Goal: Navigation & Orientation: Find specific page/section

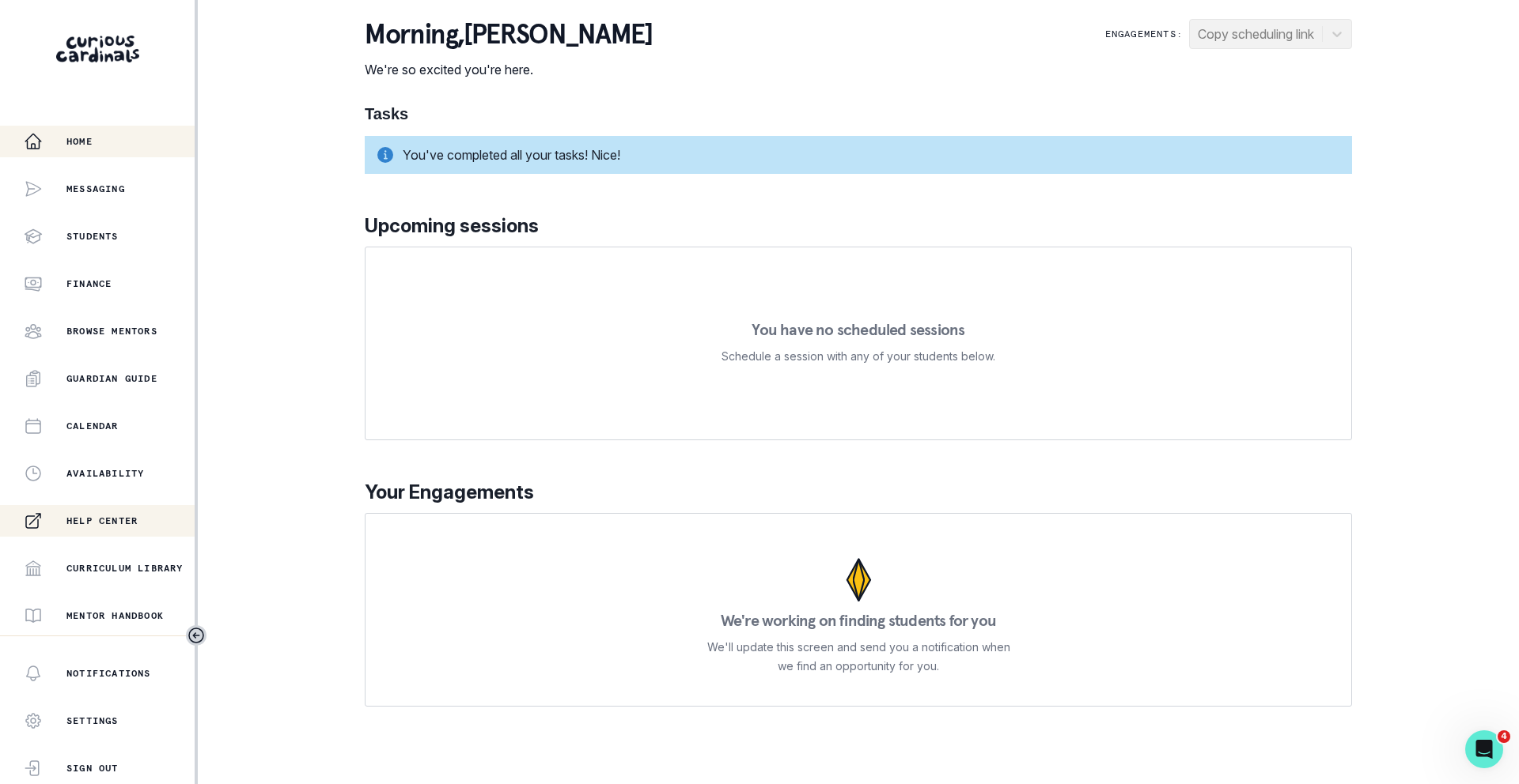
scroll to position [234, 0]
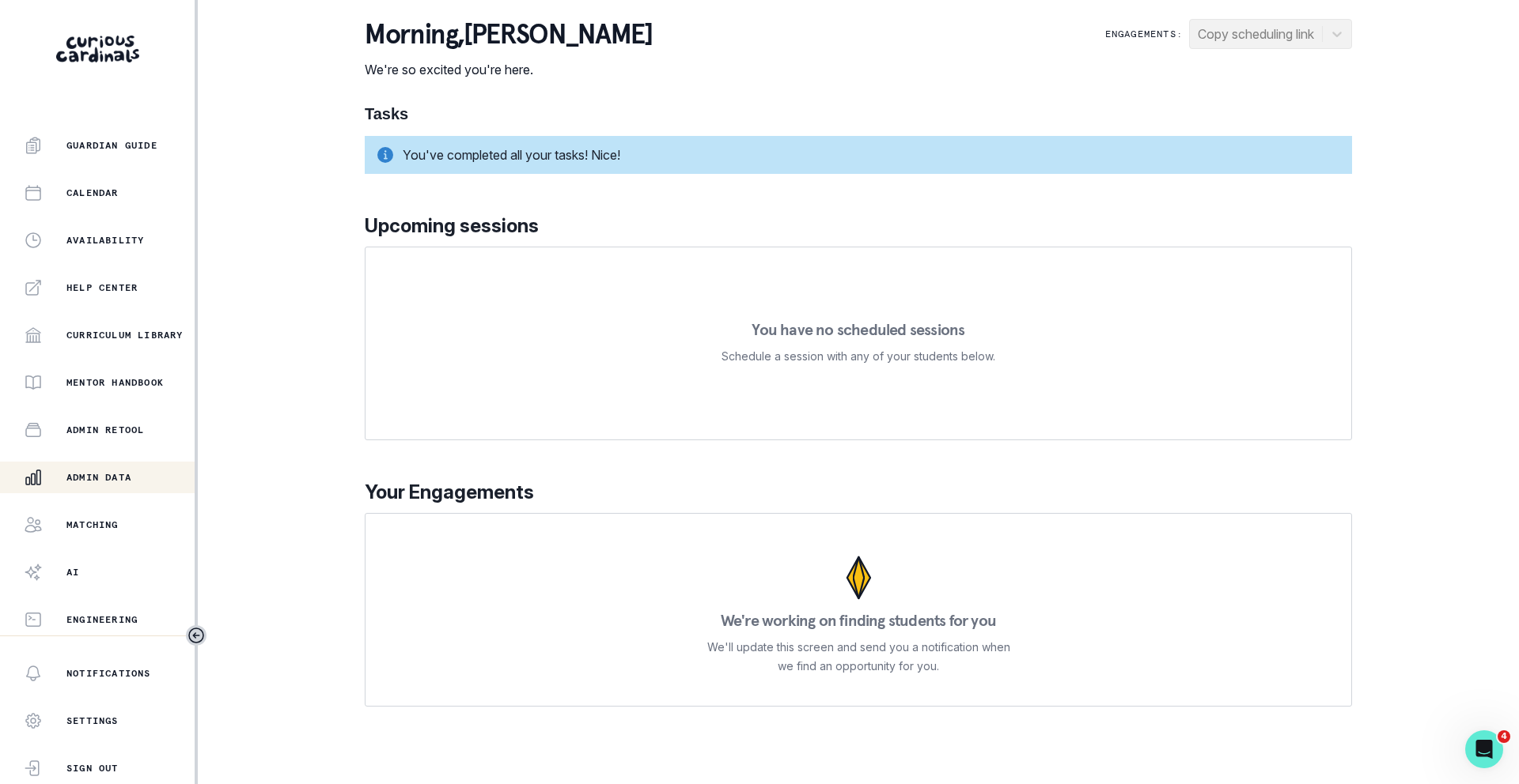
click at [120, 479] on p "Admin Data" at bounding box center [99, 478] width 65 height 13
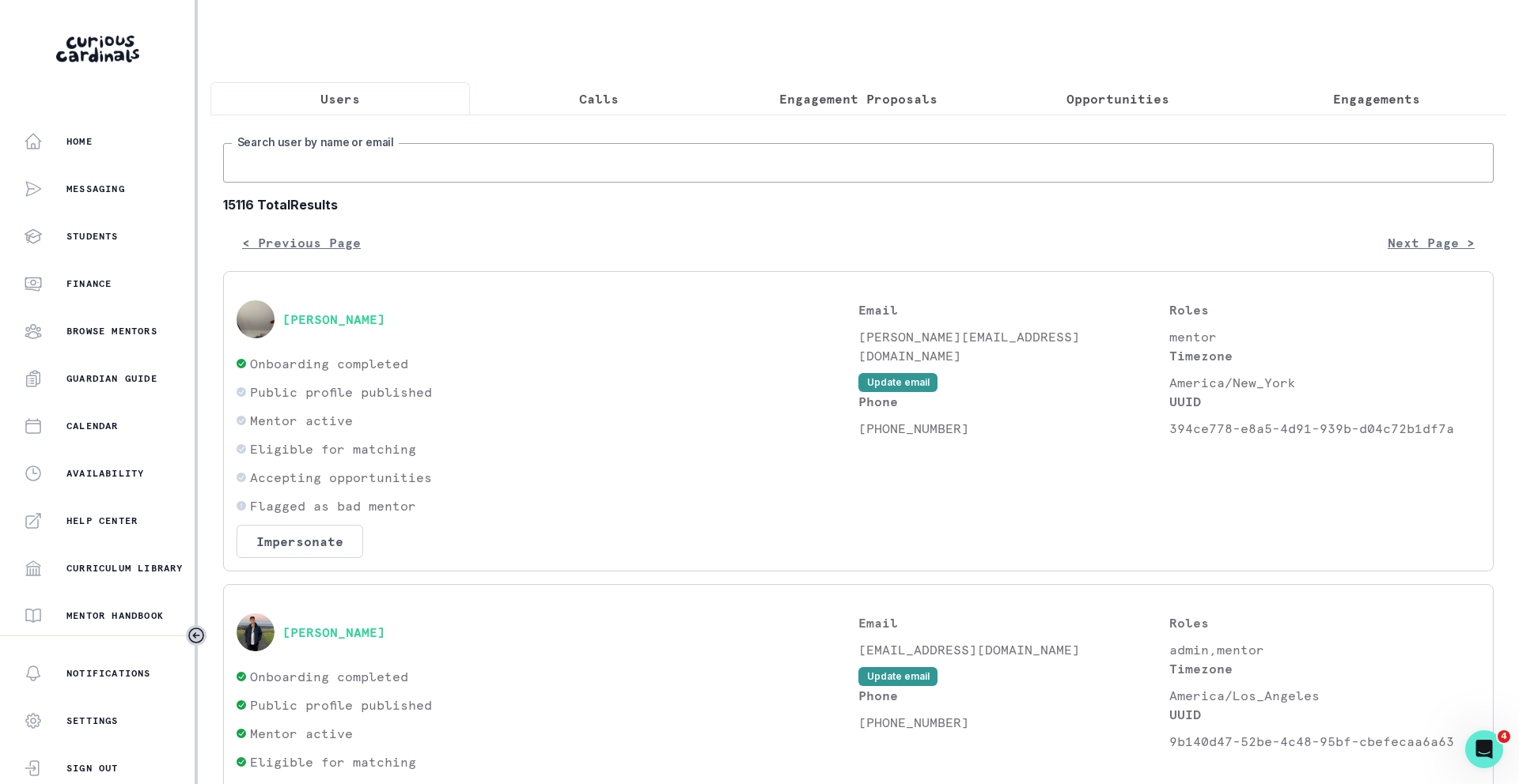
click at [411, 164] on input "Search user by name or email" at bounding box center [858, 163] width 1270 height 40
type input "[PERSON_NAME]"
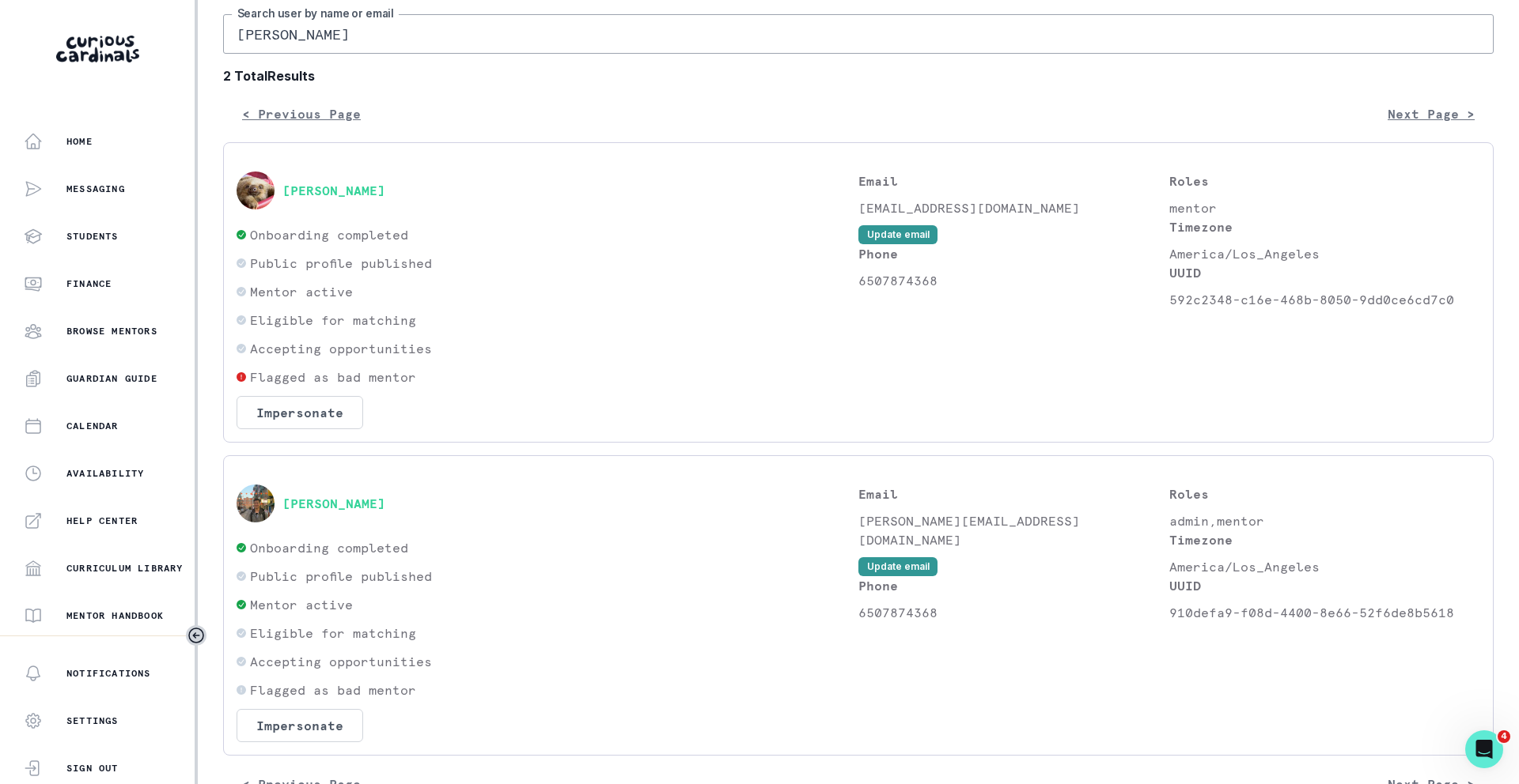
scroll to position [177, 0]
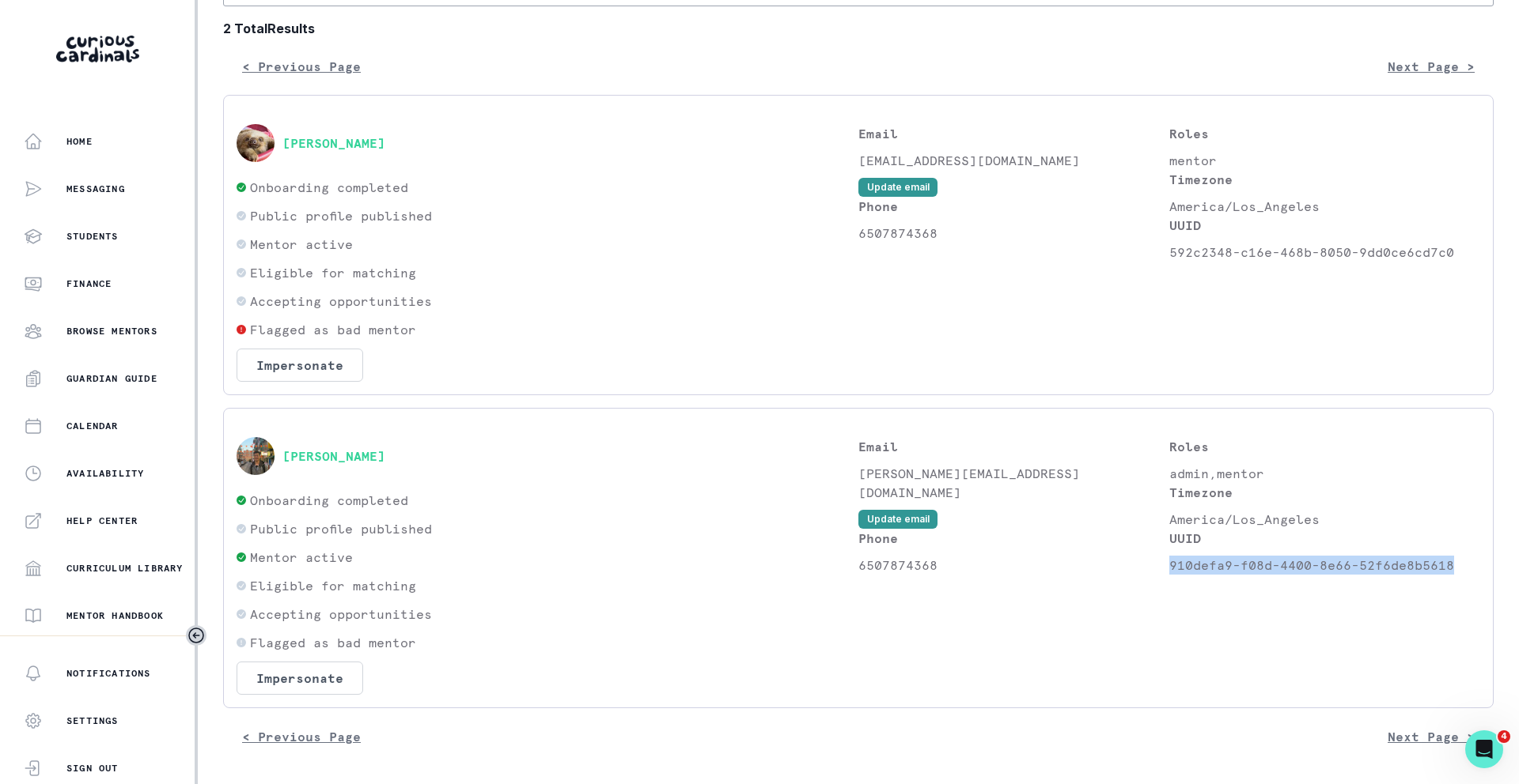
drag, startPoint x: 1450, startPoint y: 568, endPoint x: 1170, endPoint y: 569, distance: 280.0
click at [1170, 569] on p "910defa9-f08d-4400-8e66-52f6de8b5618" at bounding box center [1325, 565] width 311 height 19
copy p "910defa9-f08d-4400-8e66-52f6de8b5618"
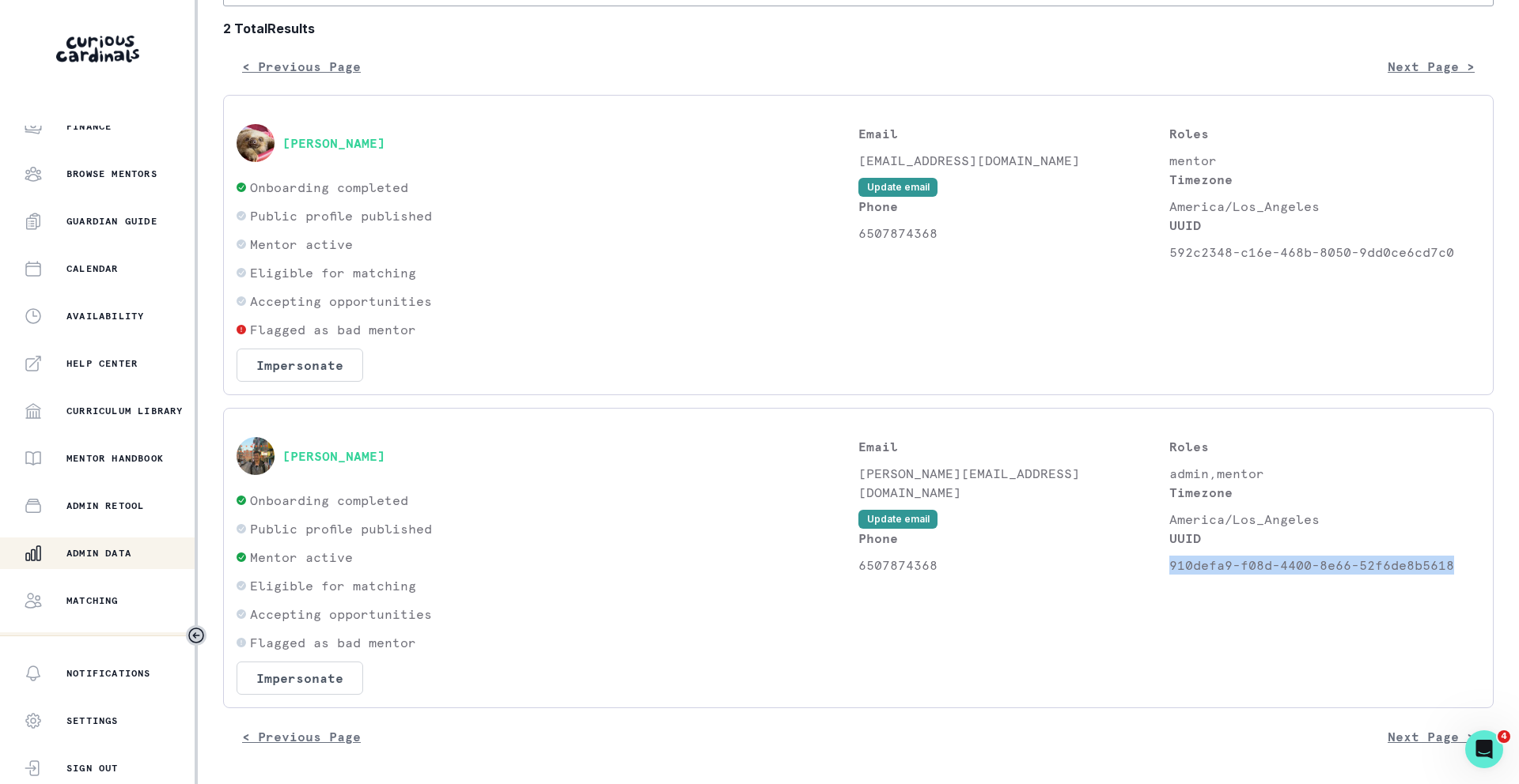
scroll to position [234, 0]
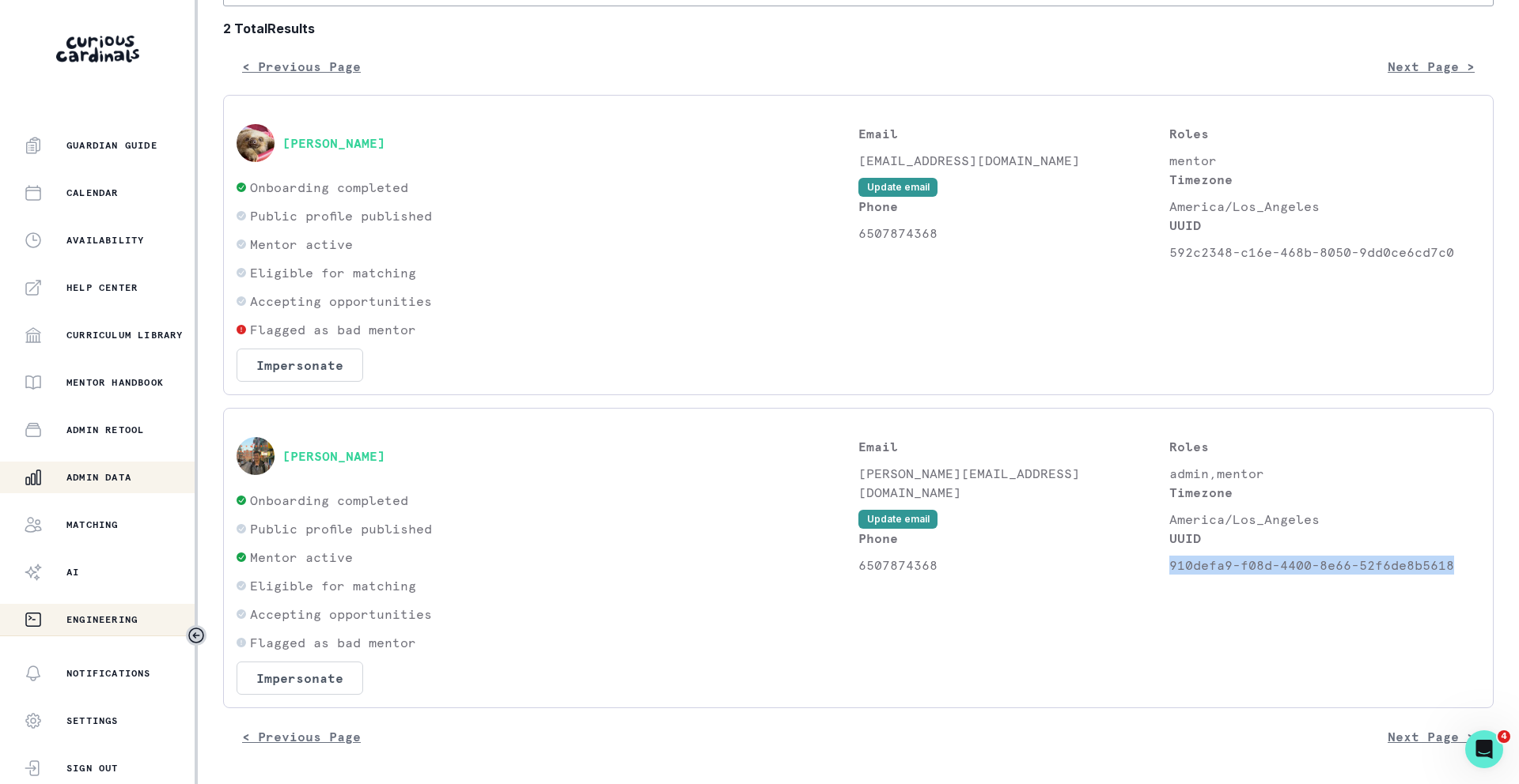
click at [117, 607] on button "Engineering" at bounding box center [97, 620] width 195 height 32
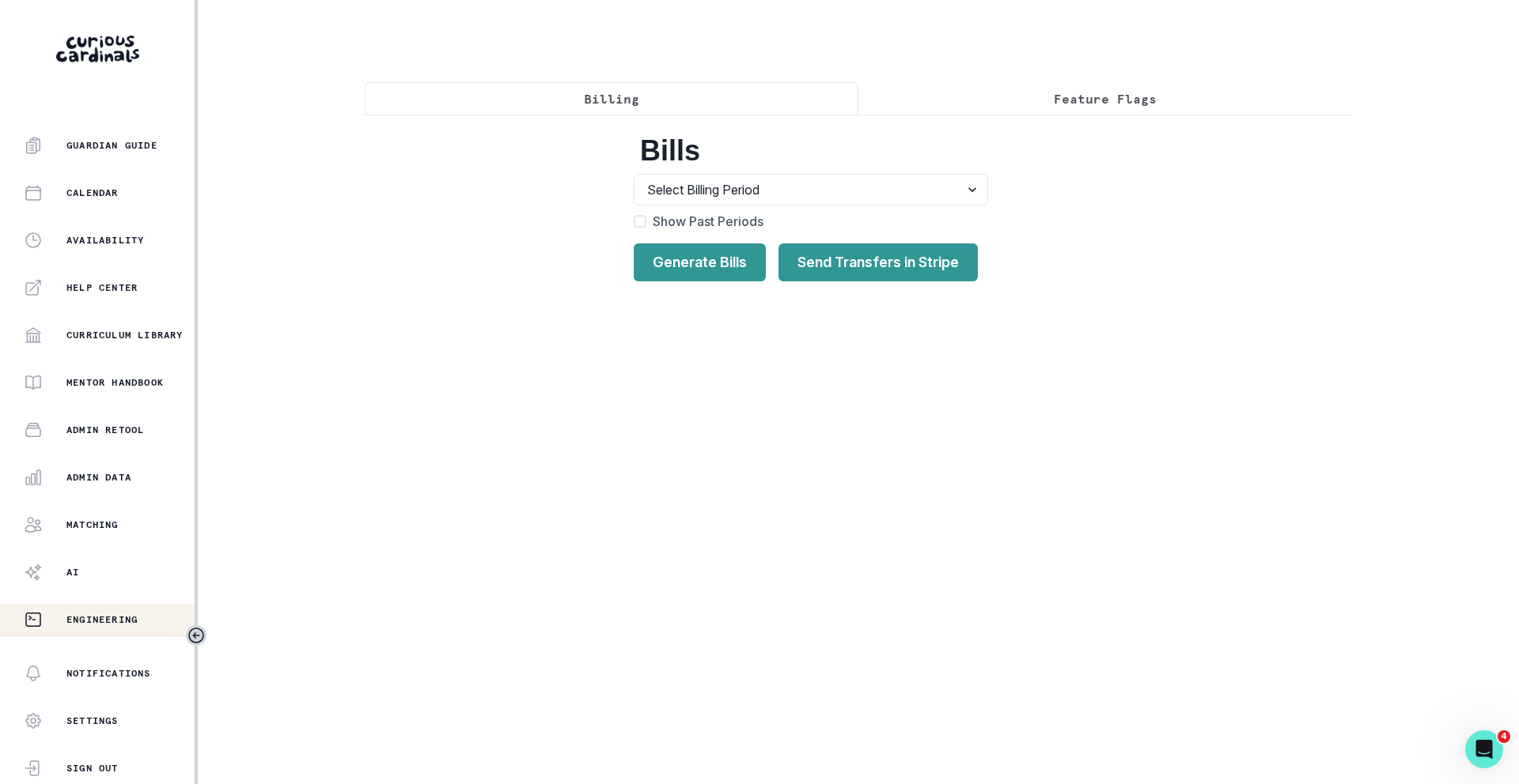
click at [1075, 105] on p "Feature Flags" at bounding box center [1105, 99] width 103 height 19
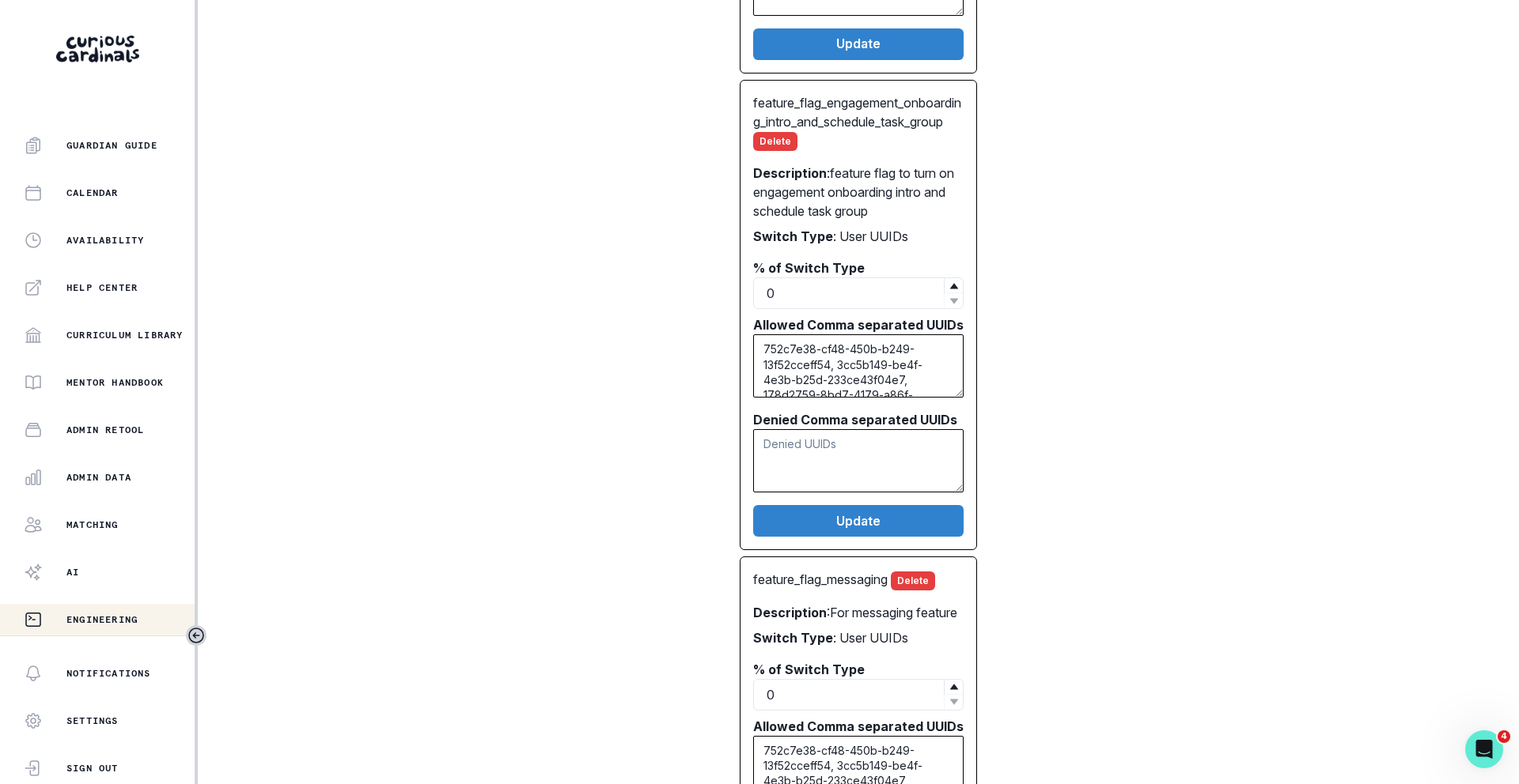
scroll to position [781, 0]
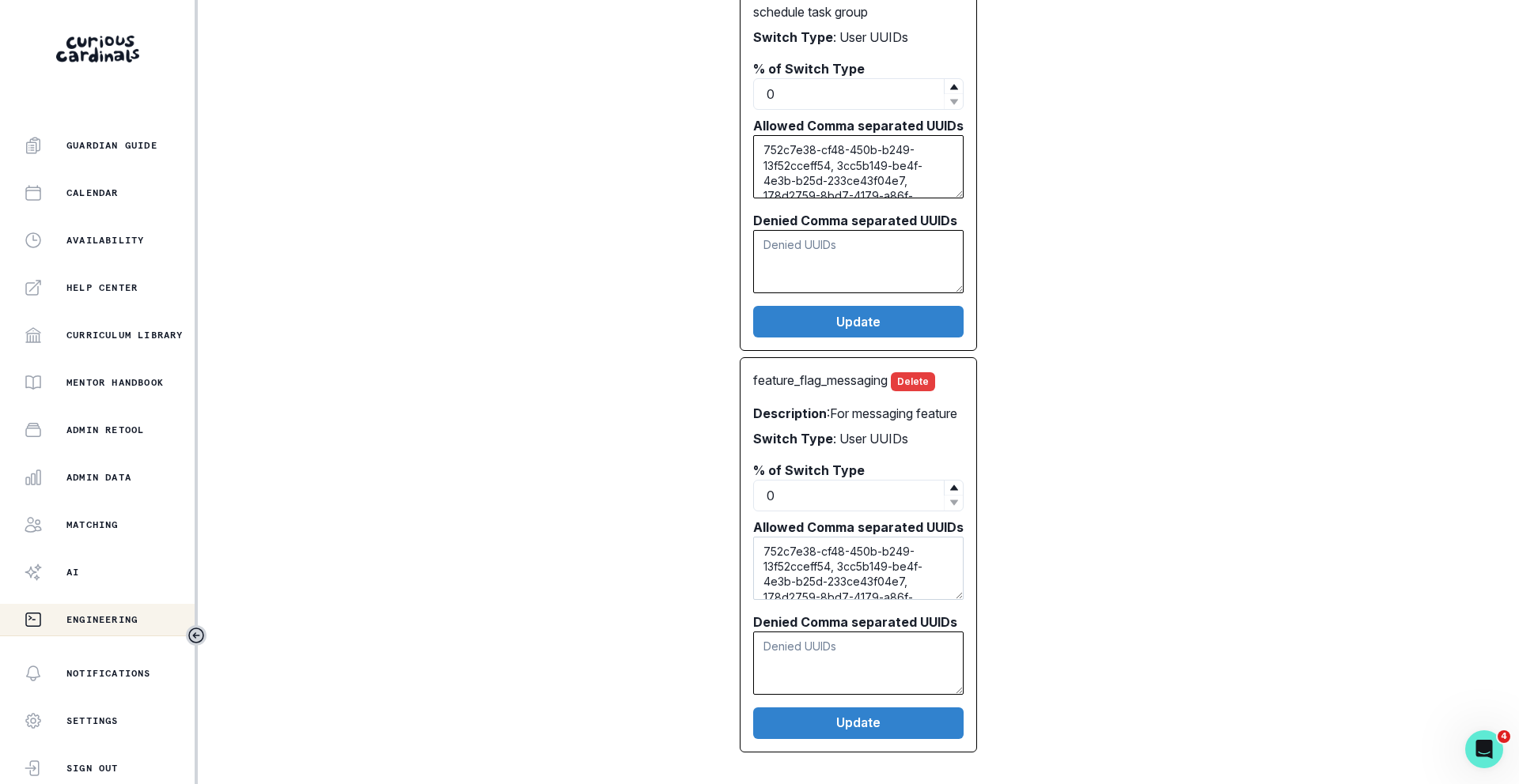
click at [880, 556] on textarea "752c7e38-cf48-450b-b249-13f52cceff54, 3cc5b149-be4f-4e3b-b25d-233ce43f04e7, 178…" at bounding box center [858, 569] width 211 height 63
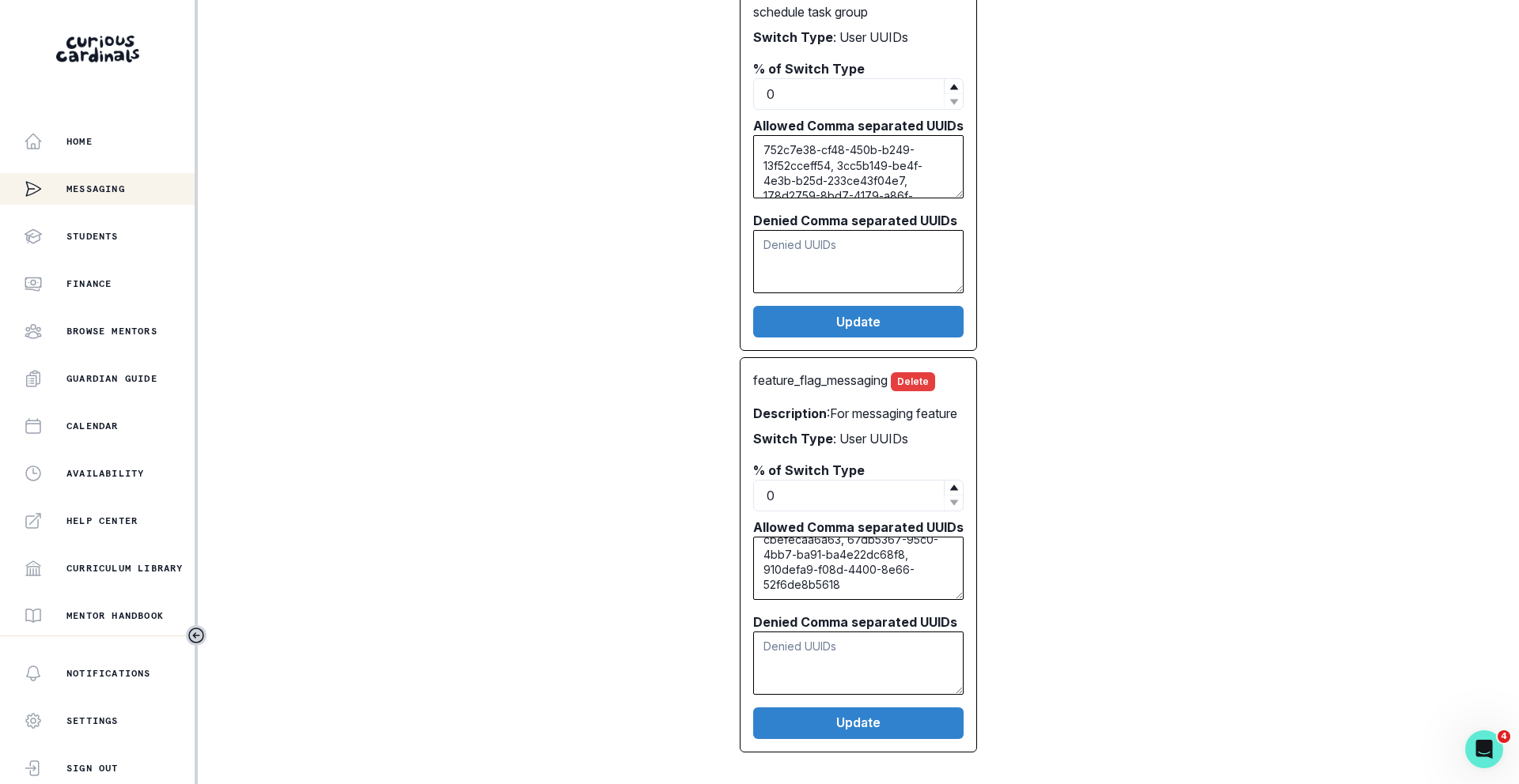
click at [129, 178] on div "Messaging" at bounding box center [97, 189] width 195 height 32
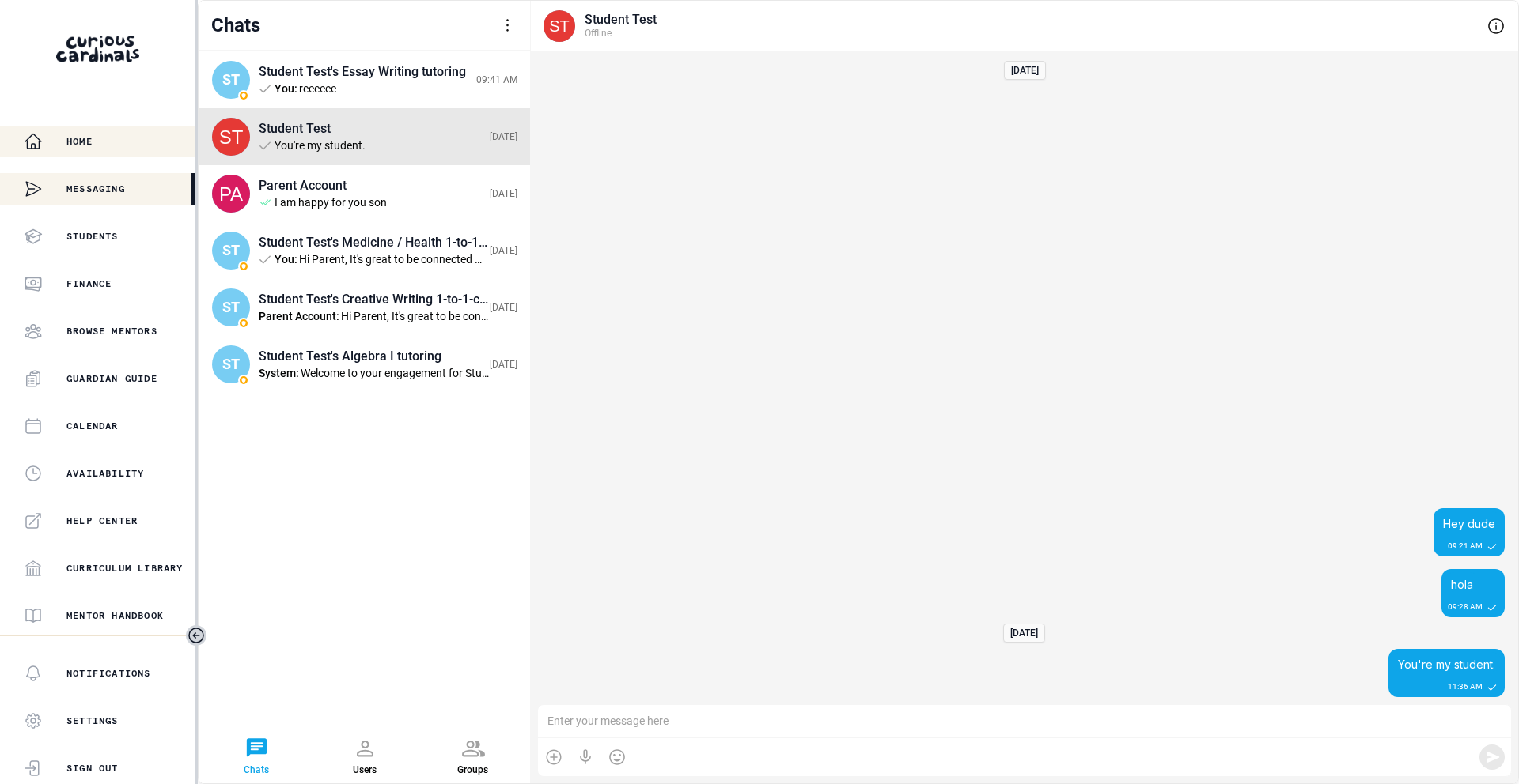
click at [120, 139] on div "Home" at bounding box center [109, 142] width 171 height 19
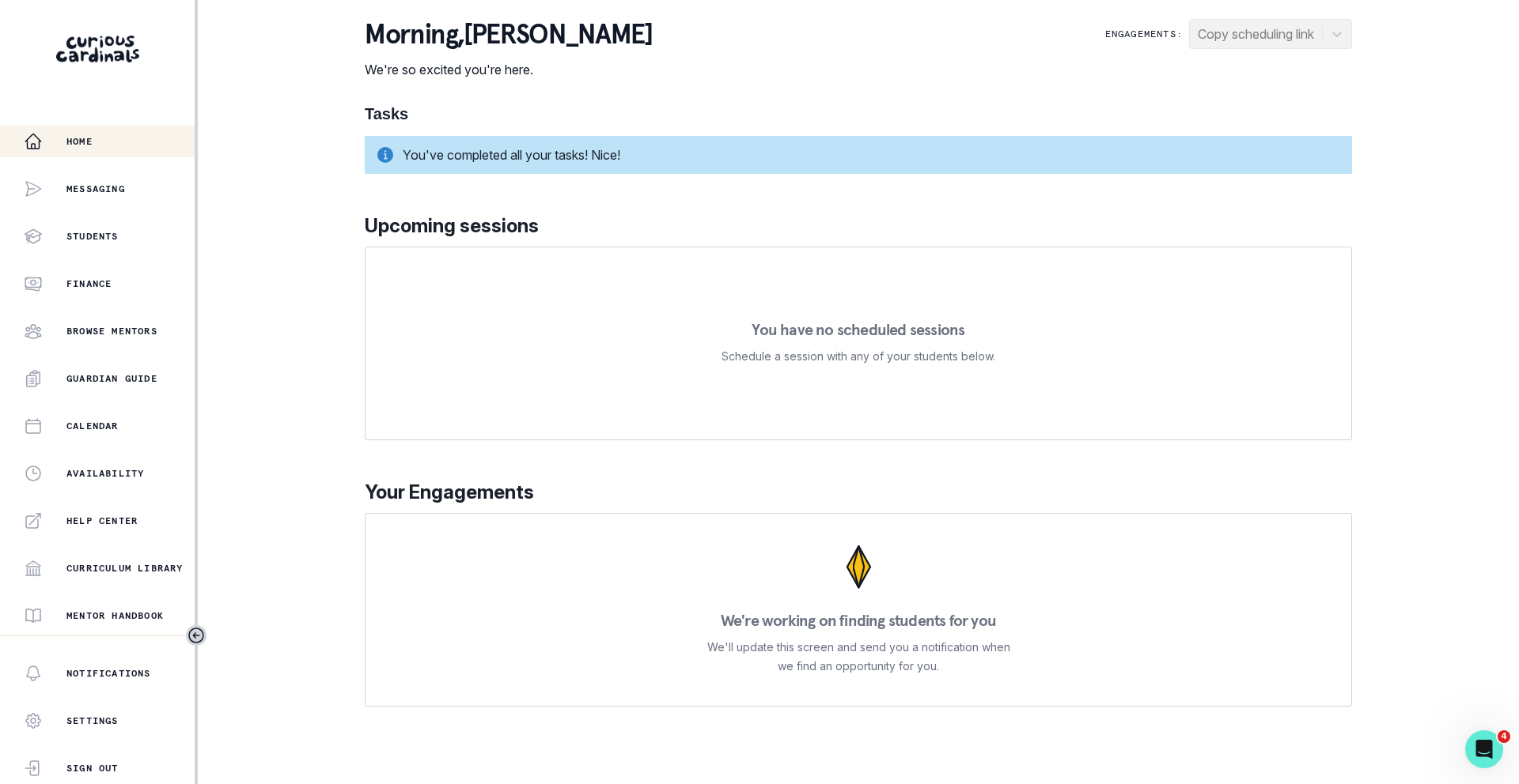
click at [1493, 698] on div "Home Messaging Students Finance Browse Mentors Guardian Guide Calendar Availabi…" at bounding box center [759, 392] width 1519 height 784
click at [1490, 692] on div "Home Messaging Students Finance Browse Mentors Guardian Guide Calendar Availabi…" at bounding box center [759, 392] width 1519 height 784
click at [1483, 714] on div "Home Messaging Students Finance Browse Mentors Guardian Guide Calendar Availabi…" at bounding box center [759, 392] width 1519 height 784
click at [1483, 709] on div "Home Messaging Students Finance Browse Mentors Guardian Guide Calendar Availabi…" at bounding box center [759, 392] width 1519 height 784
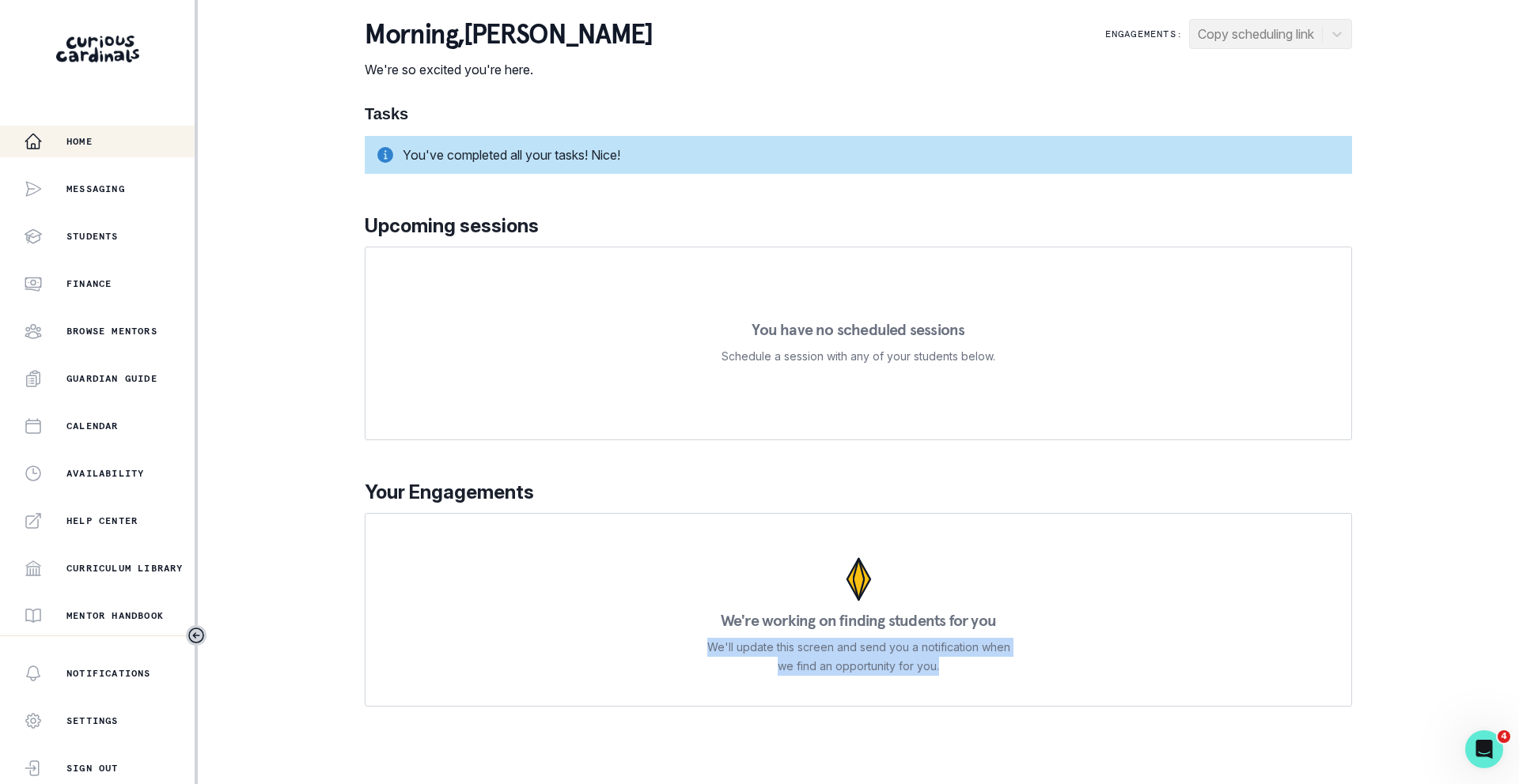
click at [1483, 709] on div "Home Messaging Students Finance Browse Mentors Guardian Guide Calendar Availabi…" at bounding box center [759, 392] width 1519 height 784
click at [1482, 709] on div "Home Messaging Students Finance Browse Mentors Guardian Guide Calendar Availabi…" at bounding box center [759, 392] width 1519 height 784
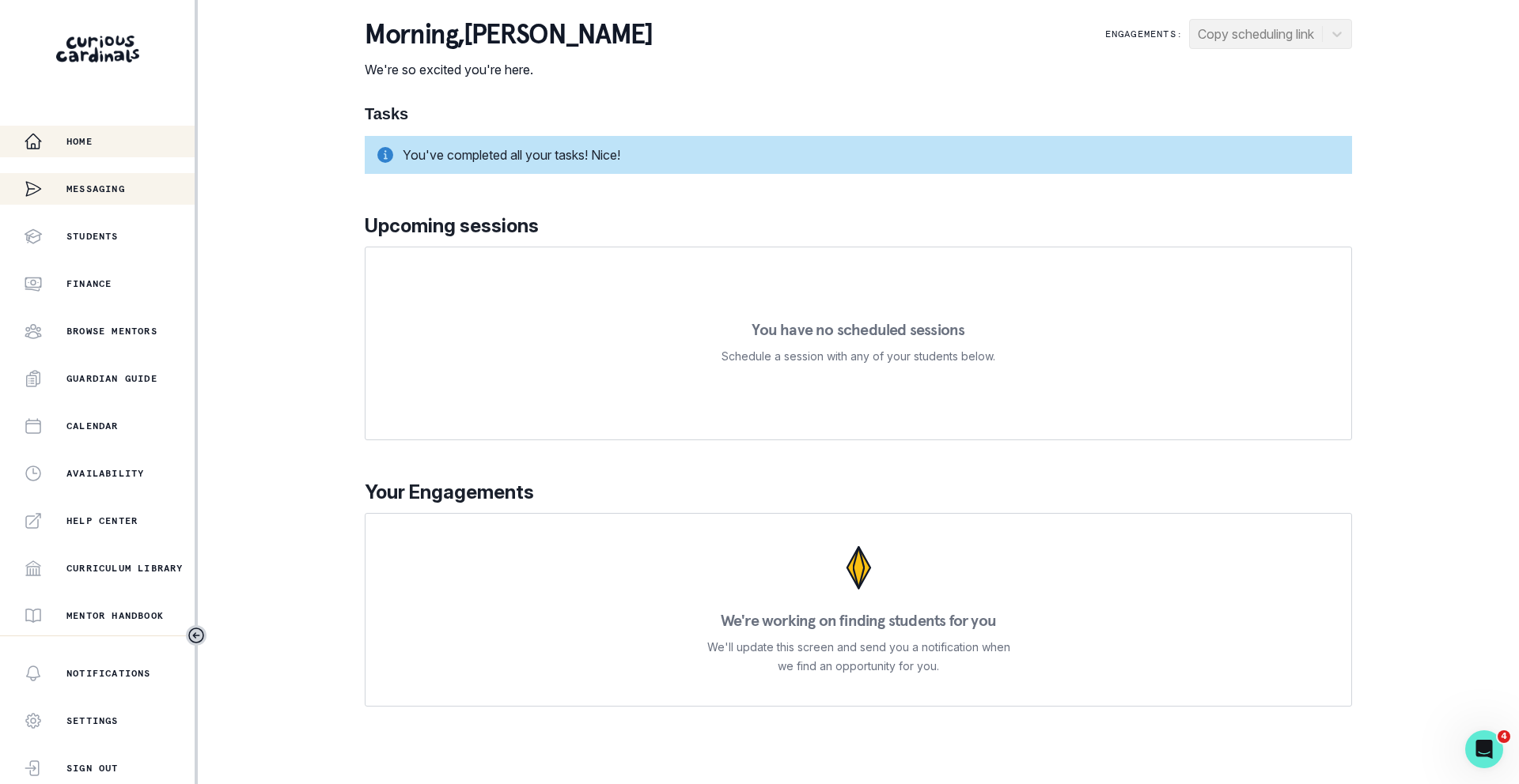
click at [96, 196] on div "Messaging" at bounding box center [74, 189] width 101 height 32
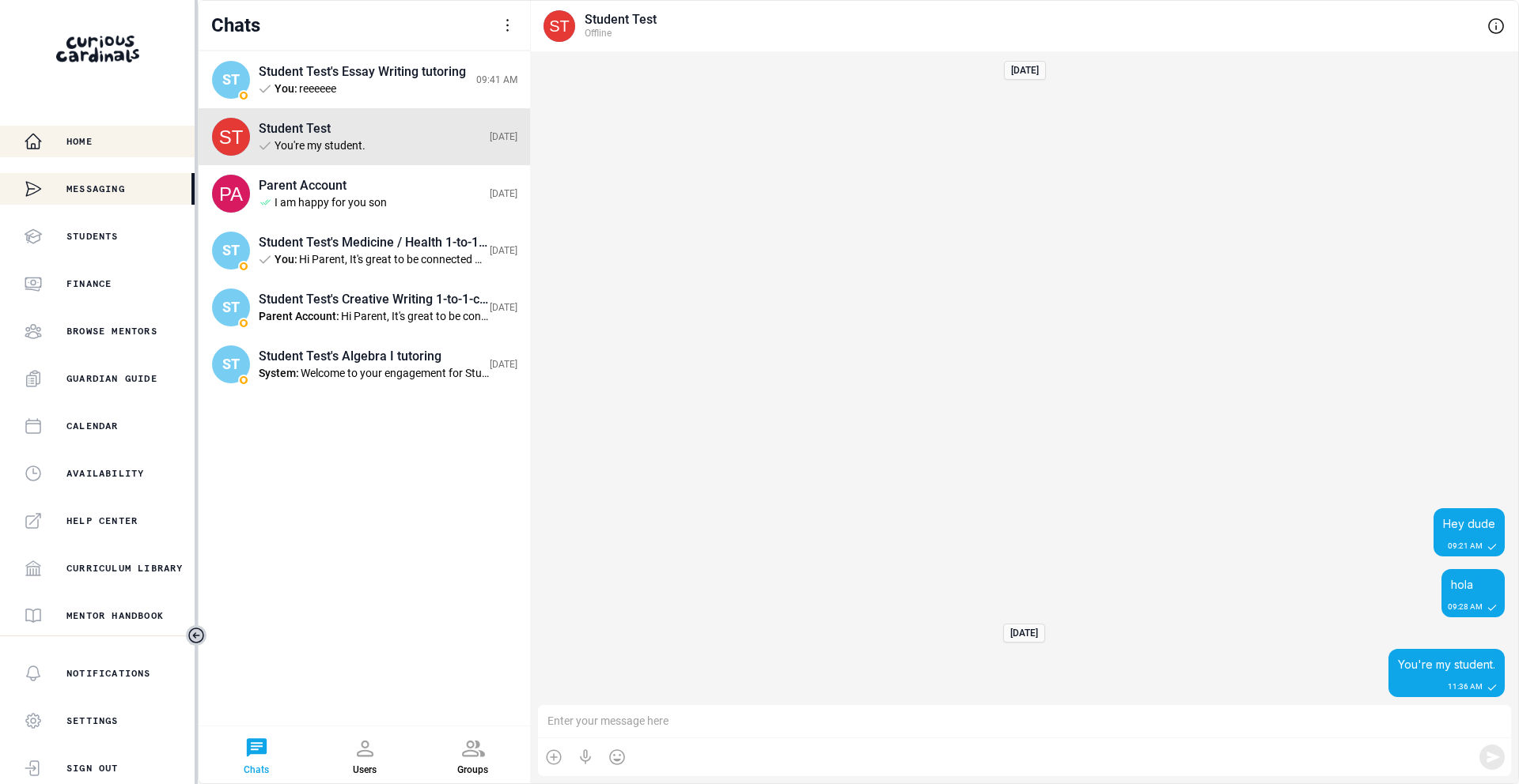
click at [113, 150] on div "Home" at bounding box center [109, 142] width 171 height 19
